Goal: Task Accomplishment & Management: Manage account settings

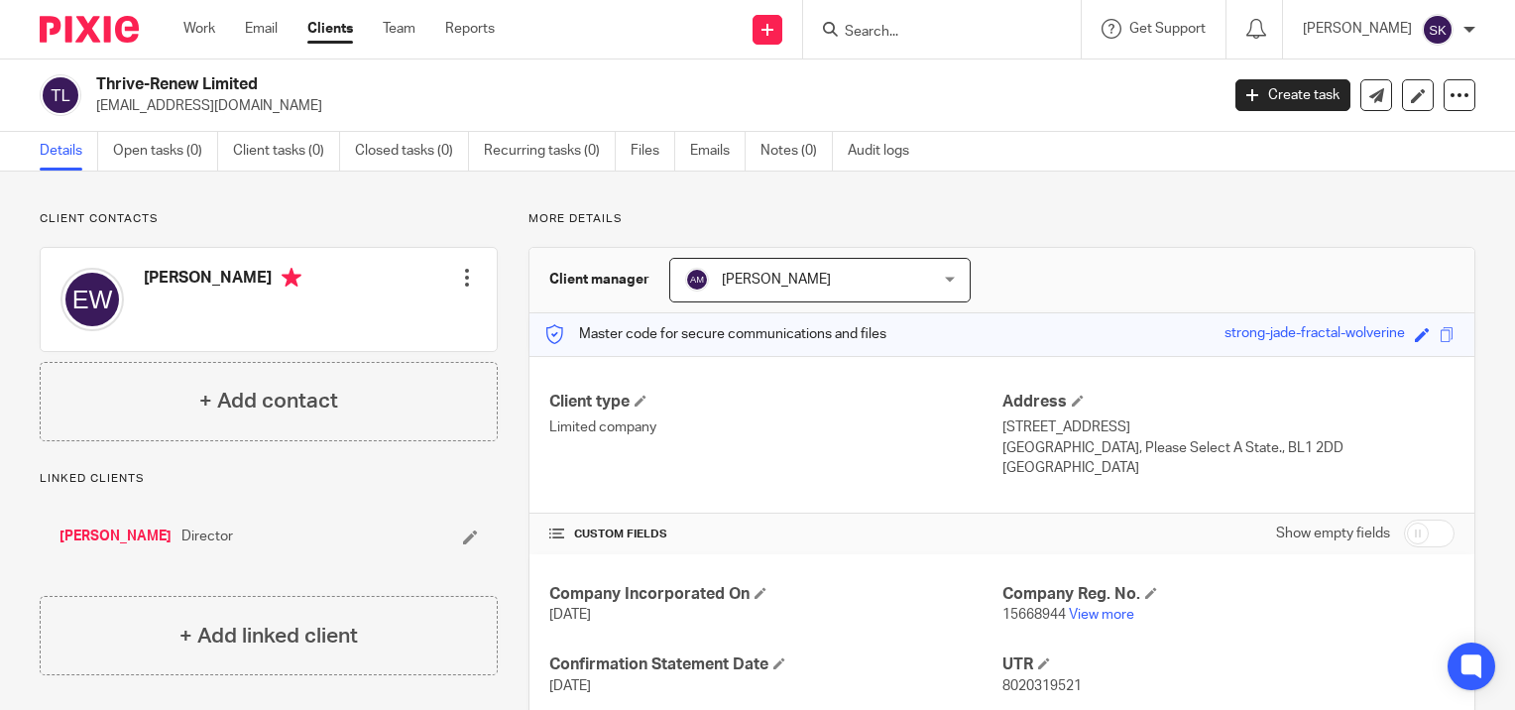
click at [884, 32] on input "Search" at bounding box center [932, 33] width 178 height 18
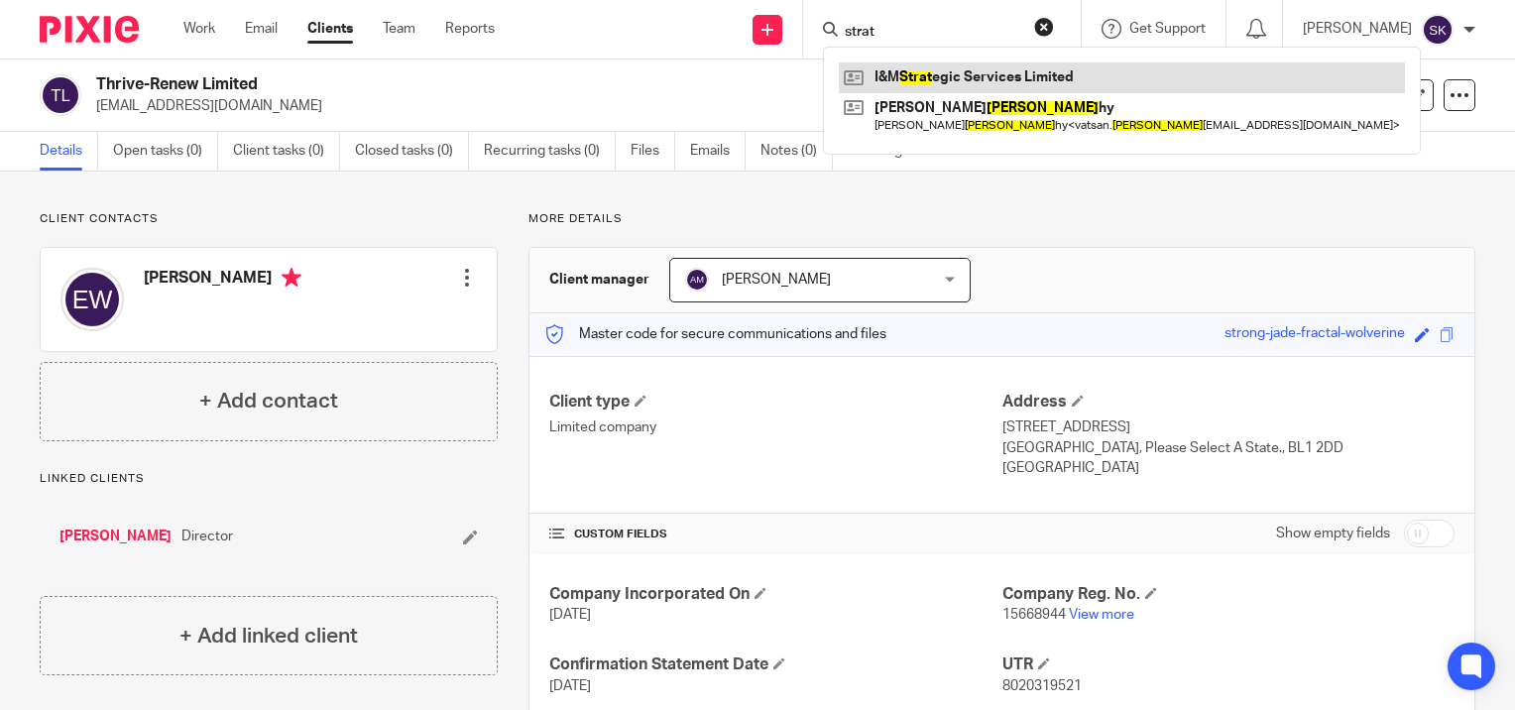
type input "strat"
click at [916, 81] on link at bounding box center [1122, 77] width 566 height 30
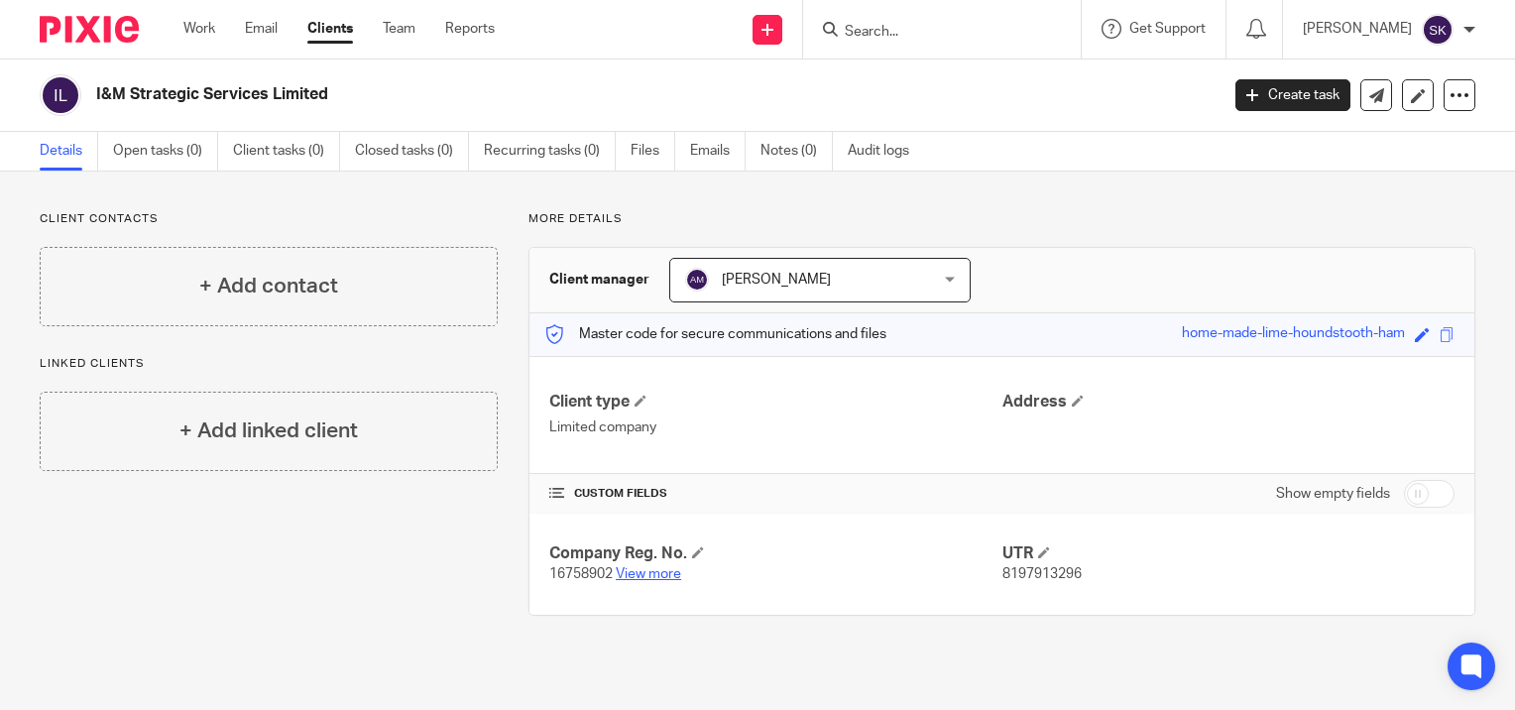
click at [635, 570] on link "View more" at bounding box center [648, 574] width 65 height 14
click at [1075, 397] on h4 "Address" at bounding box center [1228, 402] width 452 height 21
click at [1072, 402] on span at bounding box center [1078, 401] width 12 height 12
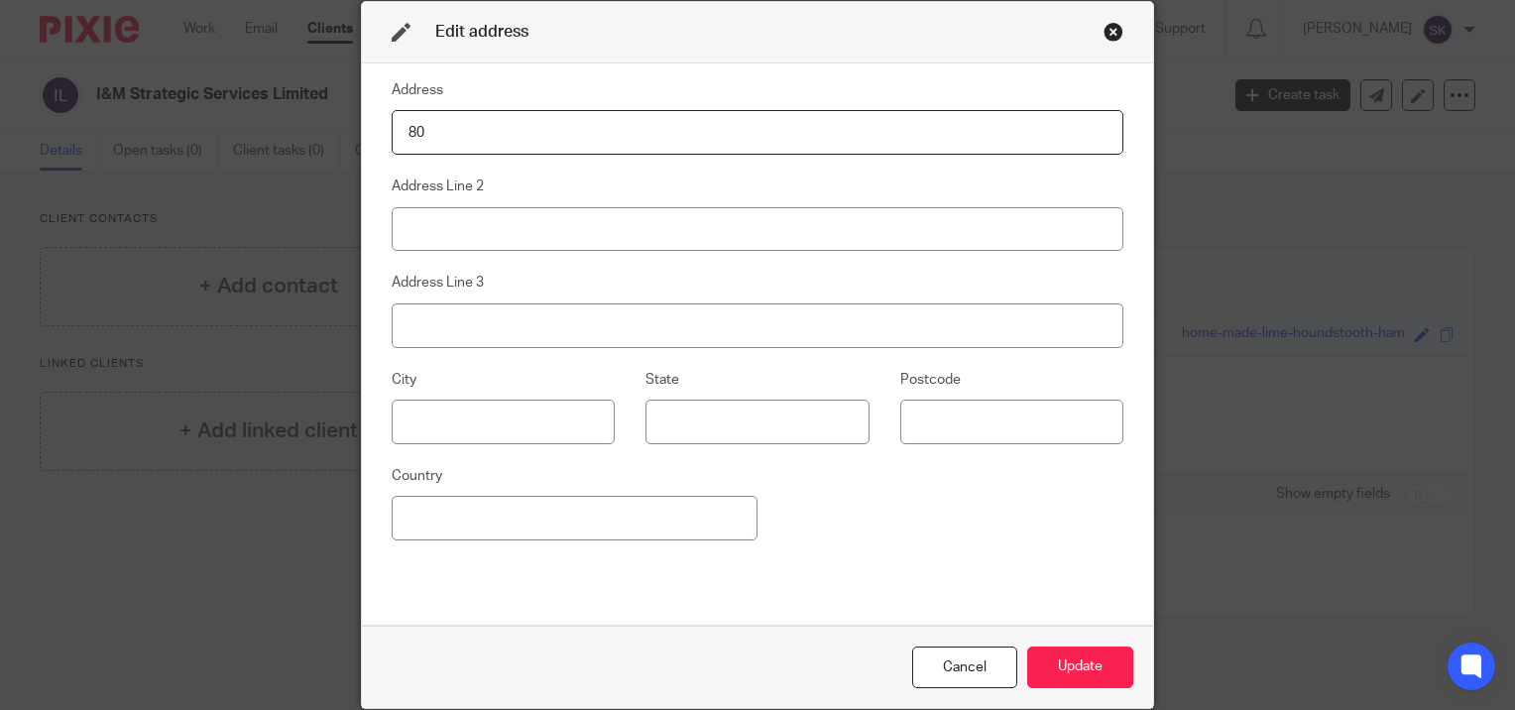
type input "[STREET_ADDRESS]"
type input "Bolton"
type input "Lancashire"
type input "BL1 2DD"
type input "[GEOGRAPHIC_DATA]"
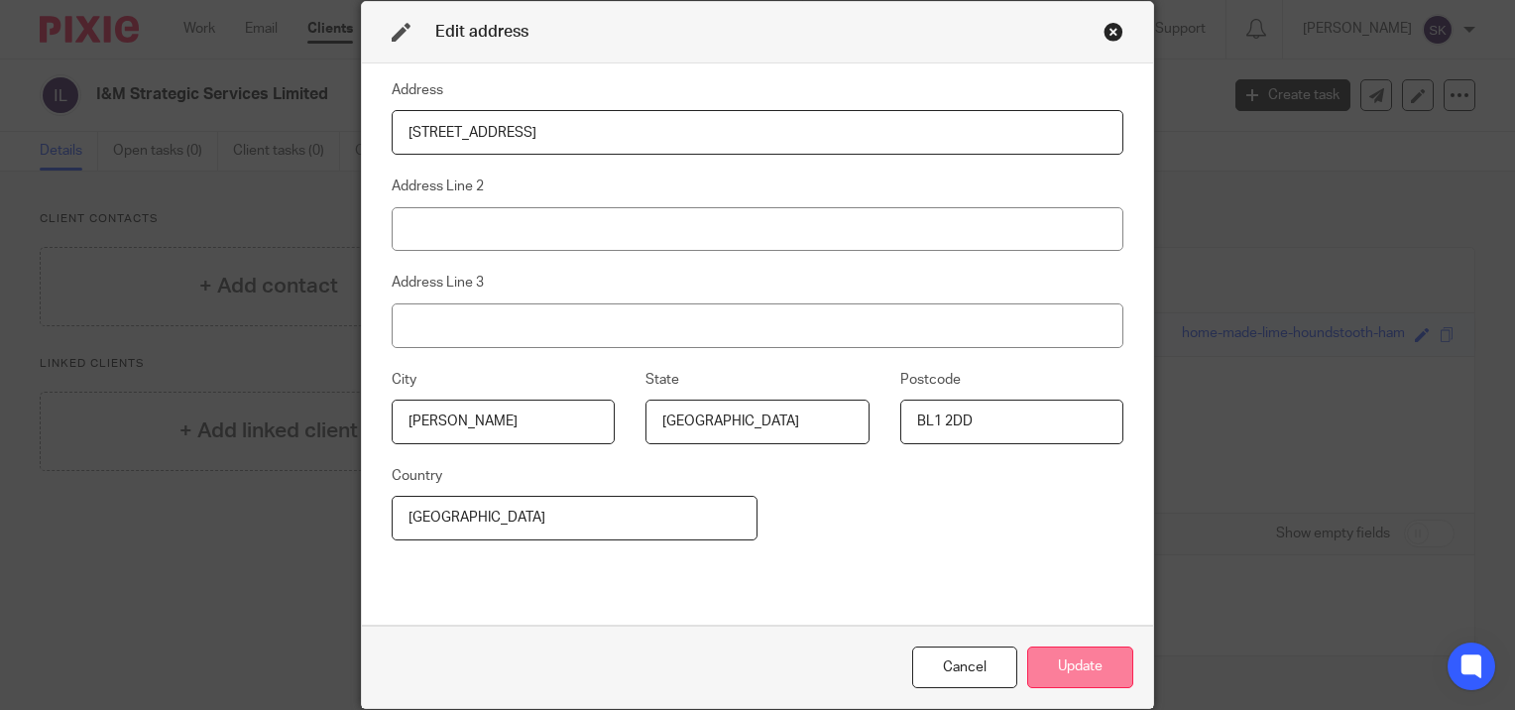
click at [1050, 667] on button "Update" at bounding box center [1080, 667] width 106 height 43
